Goal: Transaction & Acquisition: Purchase product/service

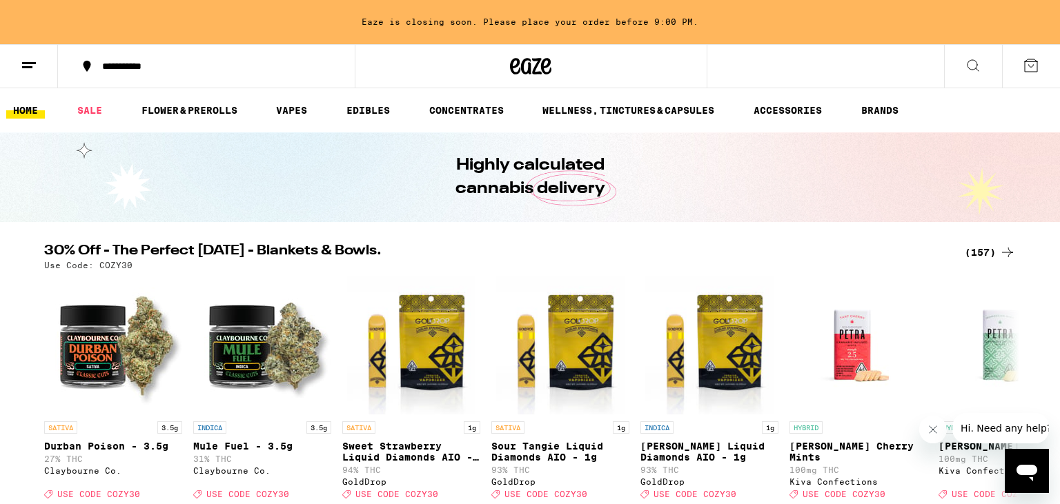
click at [978, 252] on div "(157)" at bounding box center [989, 252] width 51 height 17
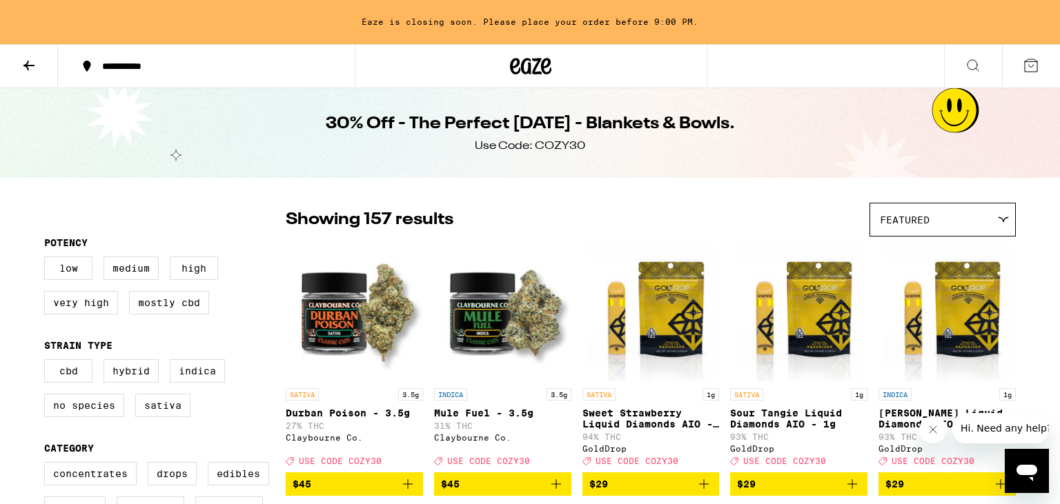
click at [28, 65] on icon at bounding box center [28, 66] width 11 height 10
